Goal: Check status

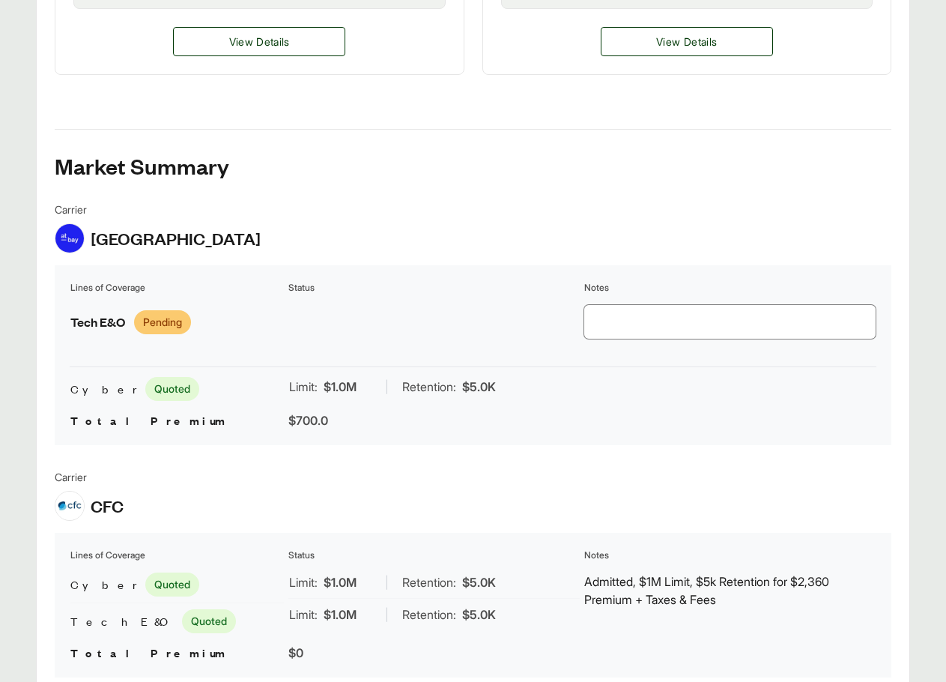
scroll to position [1048, 0]
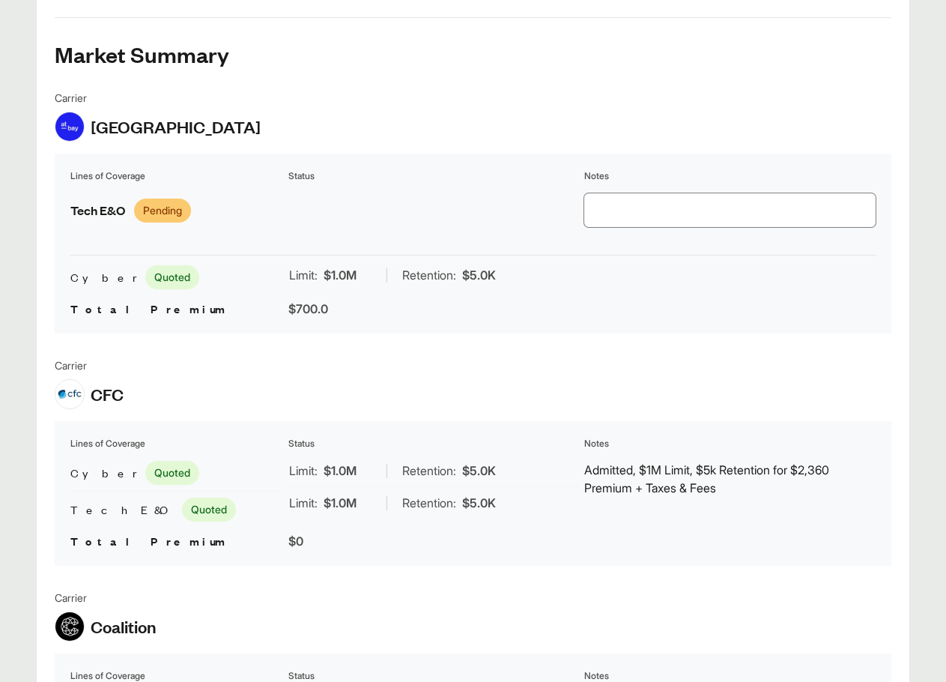
drag, startPoint x: 112, startPoint y: 471, endPoint x: 114, endPoint y: 425, distance: 46.5
click at [145, 471] on span "Quoted" at bounding box center [172, 473] width 54 height 24
click at [114, 419] on div "Carrier CFC Lines of Coverage Status Notes Cyber Quoted Tech E&O Quoted Limit: …" at bounding box center [473, 461] width 837 height 208
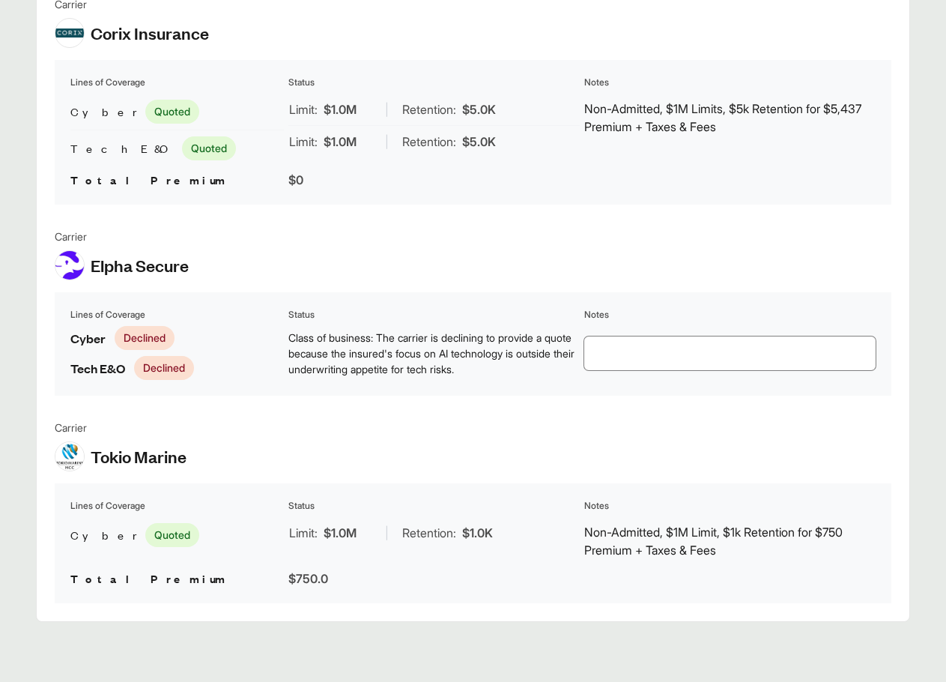
scroll to position [1619, 0]
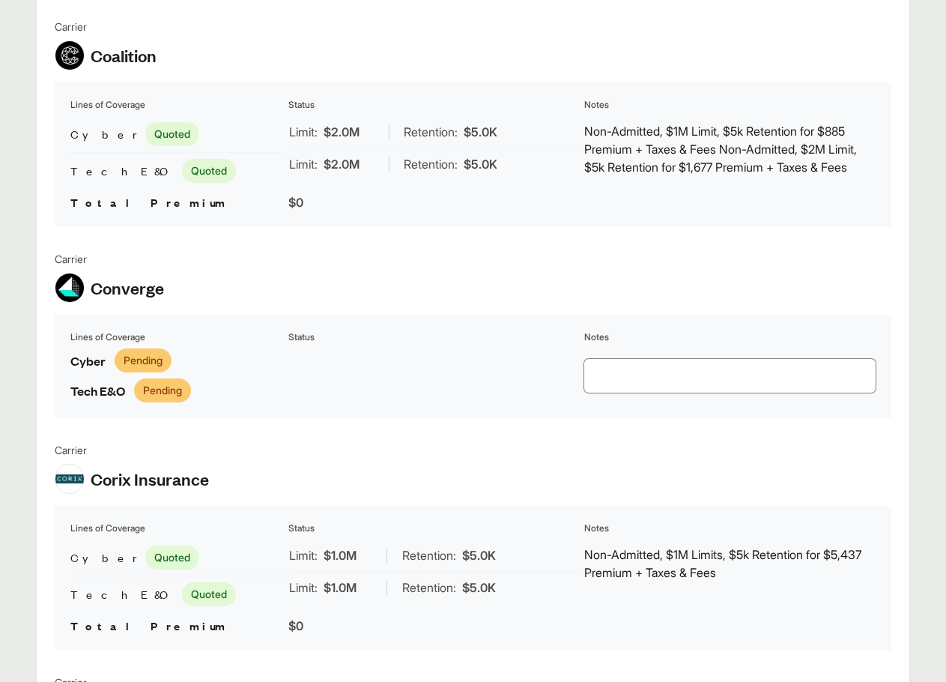
click at [132, 312] on div "Carrier Converge Lines of Coverage Status Notes Cyber Pending Tech E&O Pending" at bounding box center [473, 334] width 837 height 167
click at [131, 288] on span "Converge" at bounding box center [127, 287] width 73 height 22
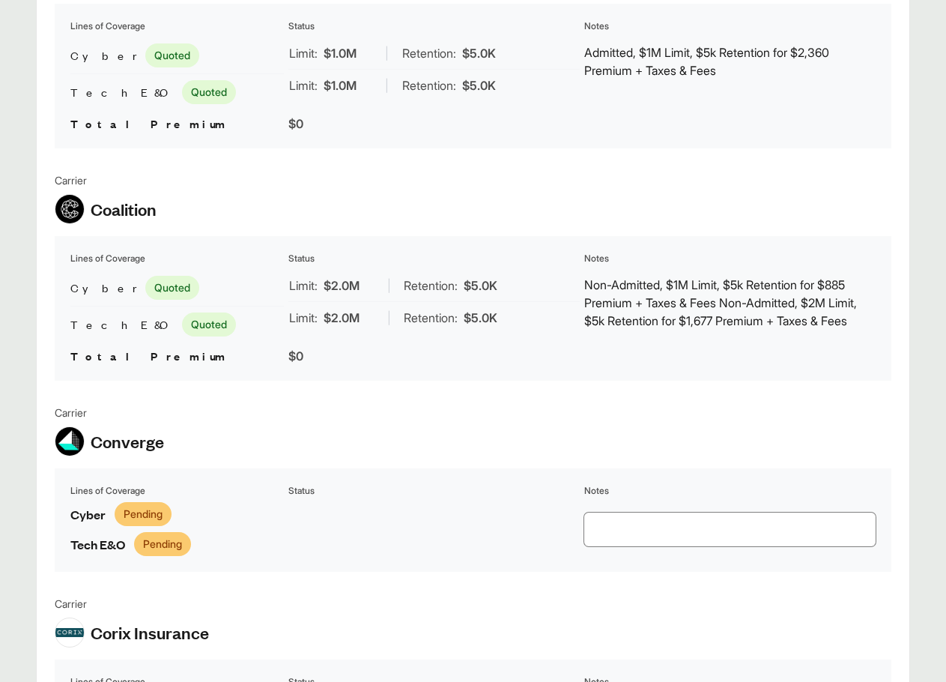
scroll to position [1245, 0]
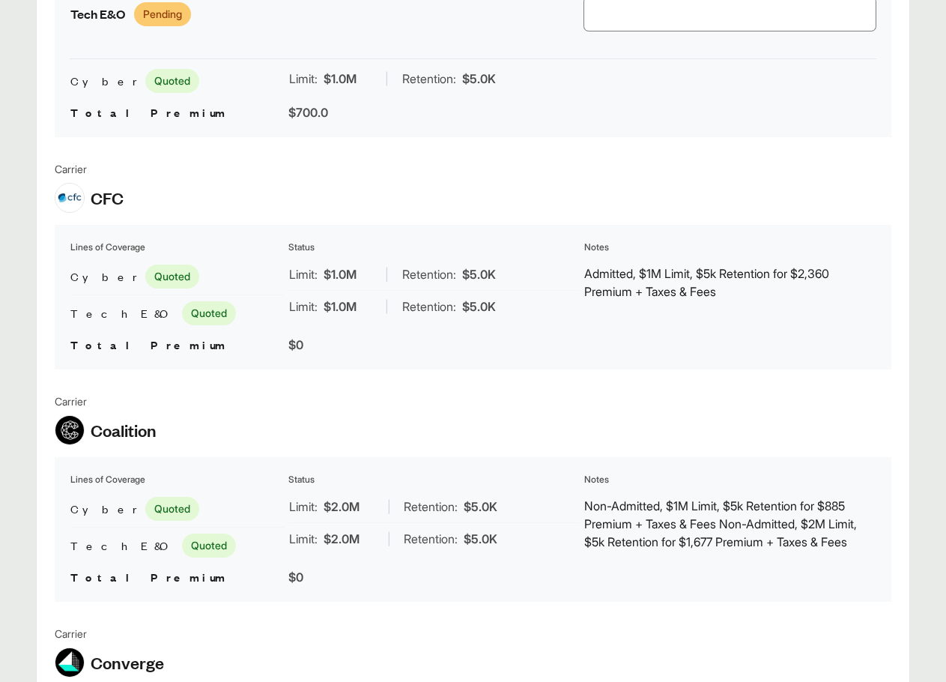
click at [109, 200] on span "CFC" at bounding box center [107, 197] width 33 height 22
click at [63, 197] on img at bounding box center [69, 197] width 28 height 28
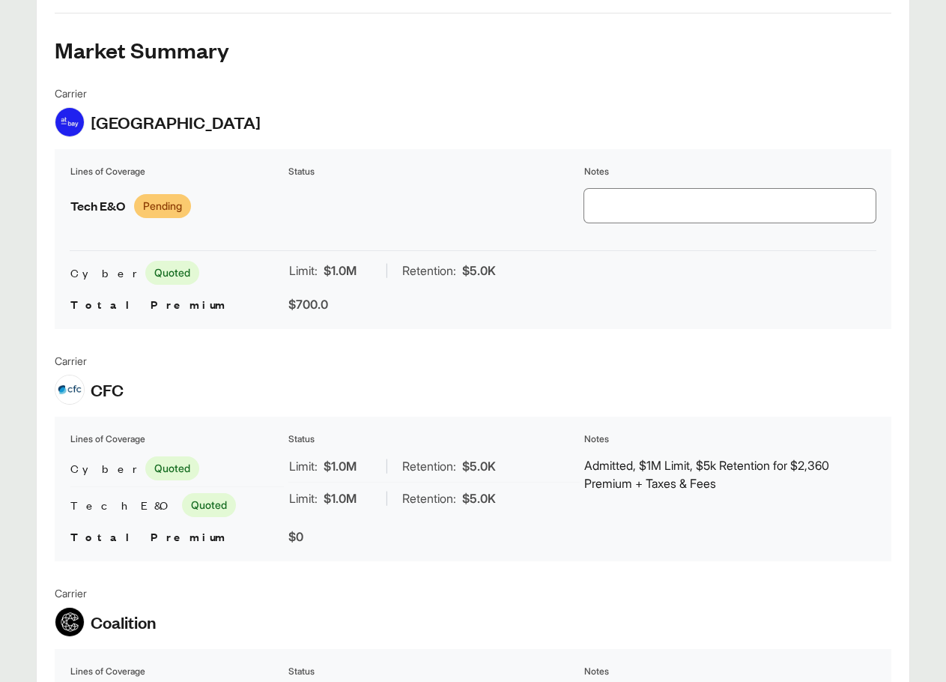
scroll to position [1020, 0]
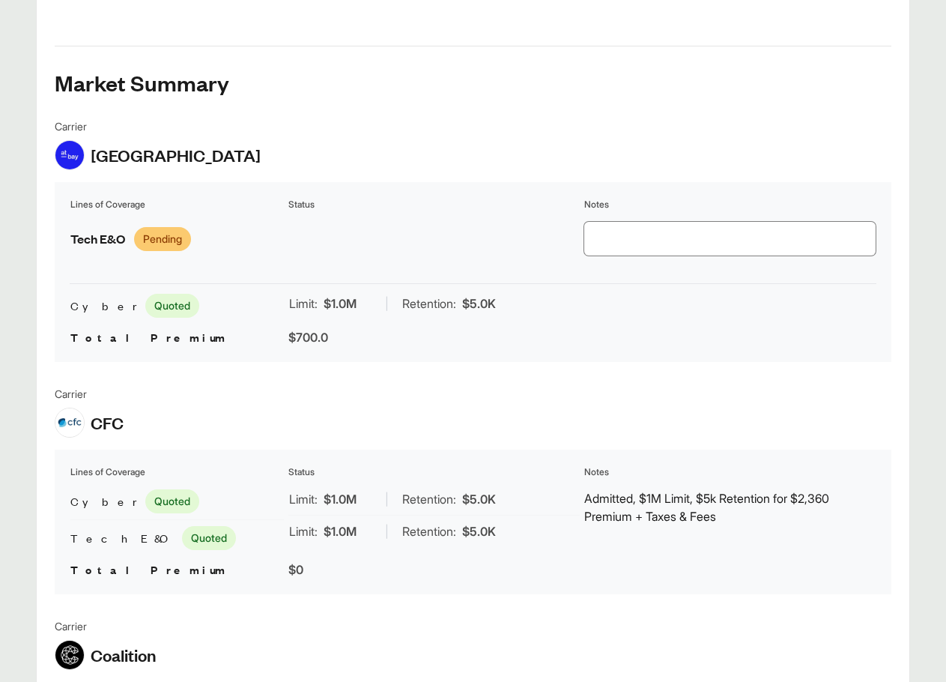
click at [160, 247] on span "Pending" at bounding box center [162, 239] width 57 height 24
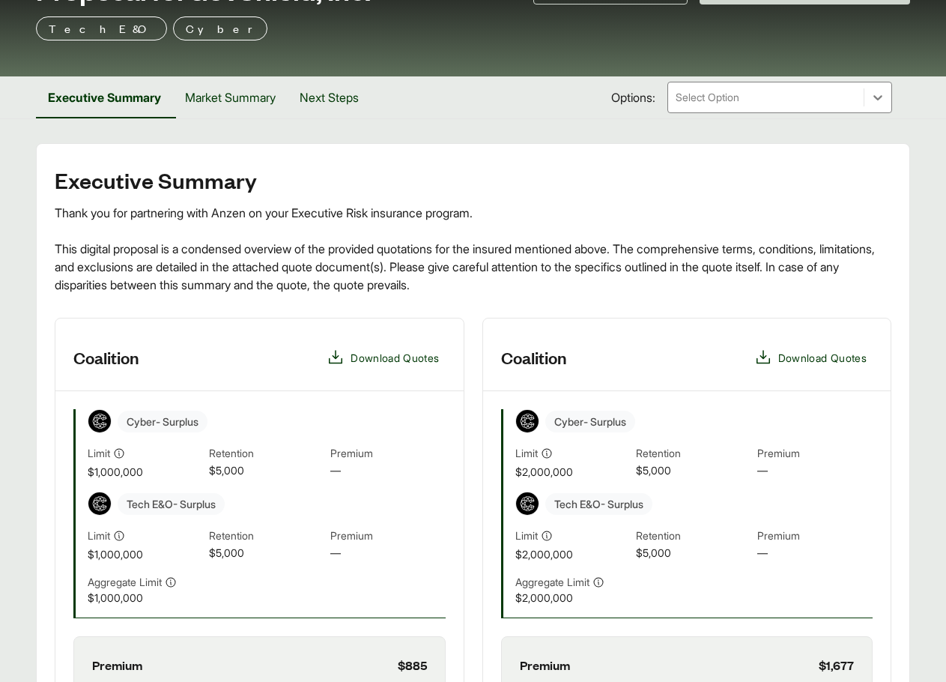
scroll to position [121, 0]
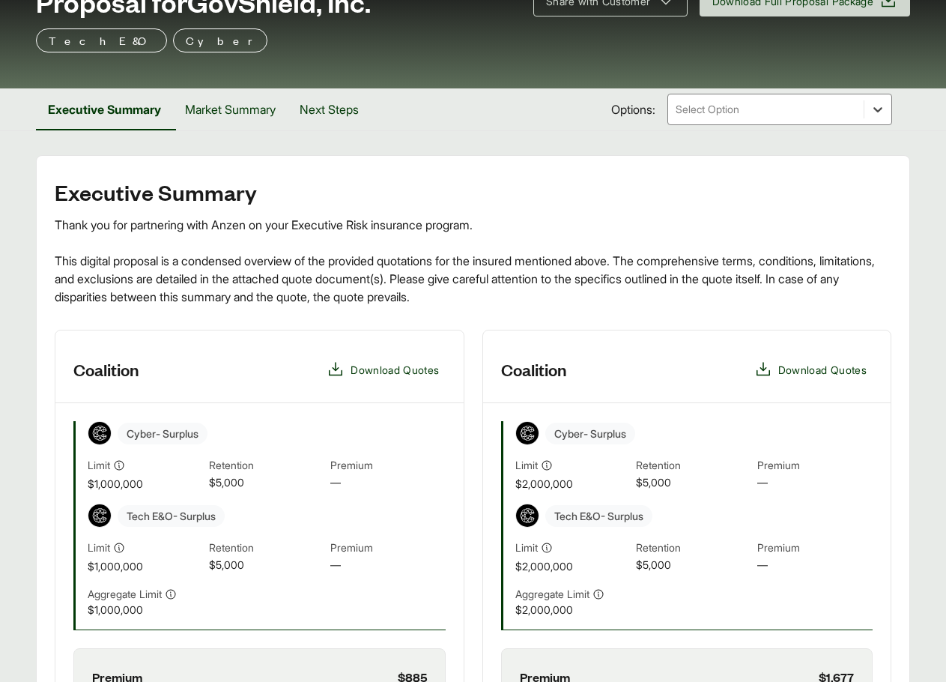
click at [870, 114] on div at bounding box center [877, 109] width 27 height 27
click at [273, 115] on button "Market Summary" at bounding box center [230, 109] width 115 height 42
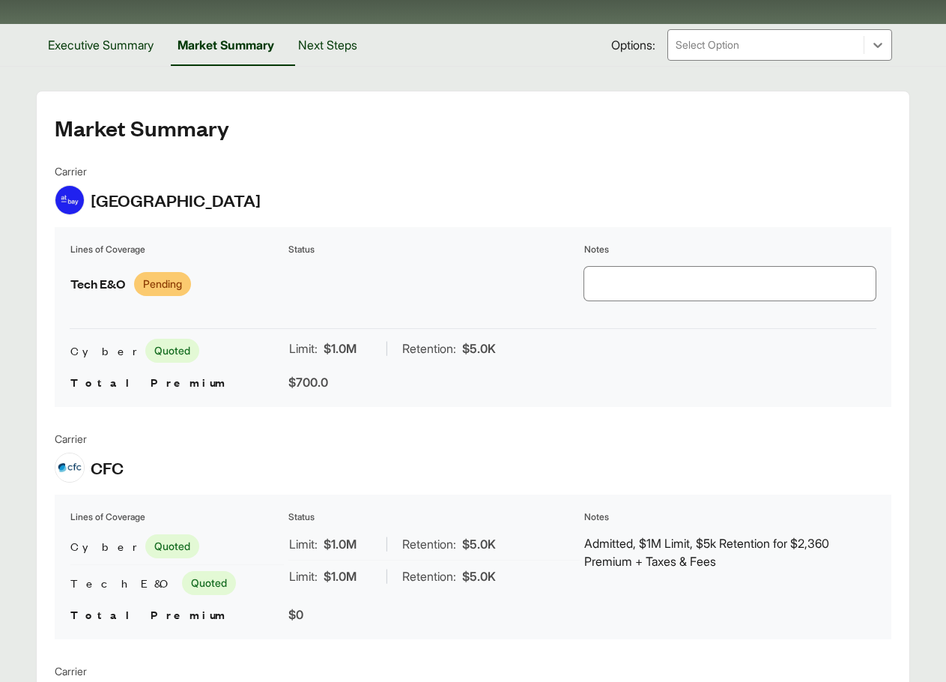
scroll to position [271, 0]
